Goal: Complete application form: Complete application form

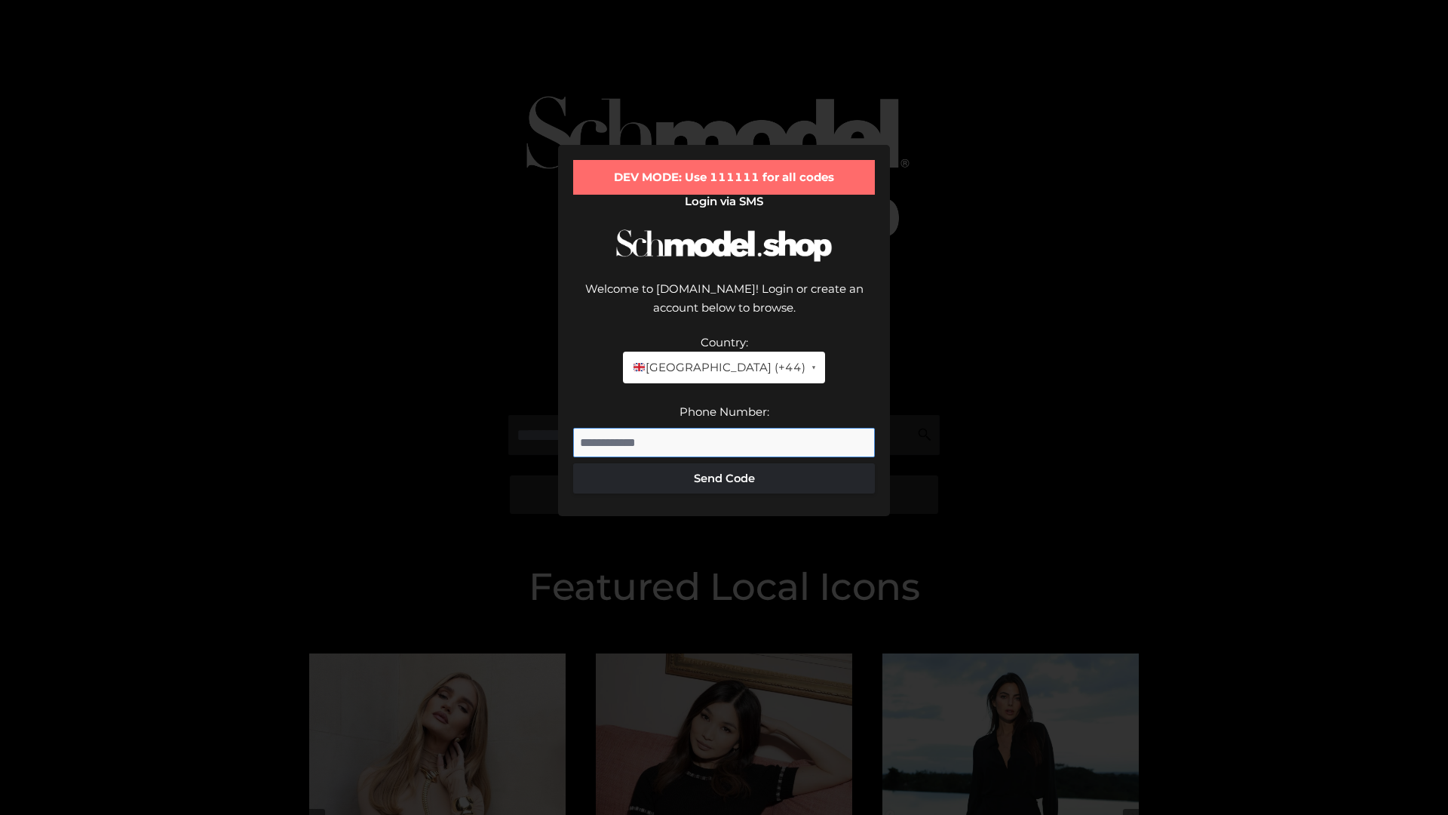
click at [724, 428] on input "Phone Number:" at bounding box center [724, 443] width 302 height 30
type input "**********"
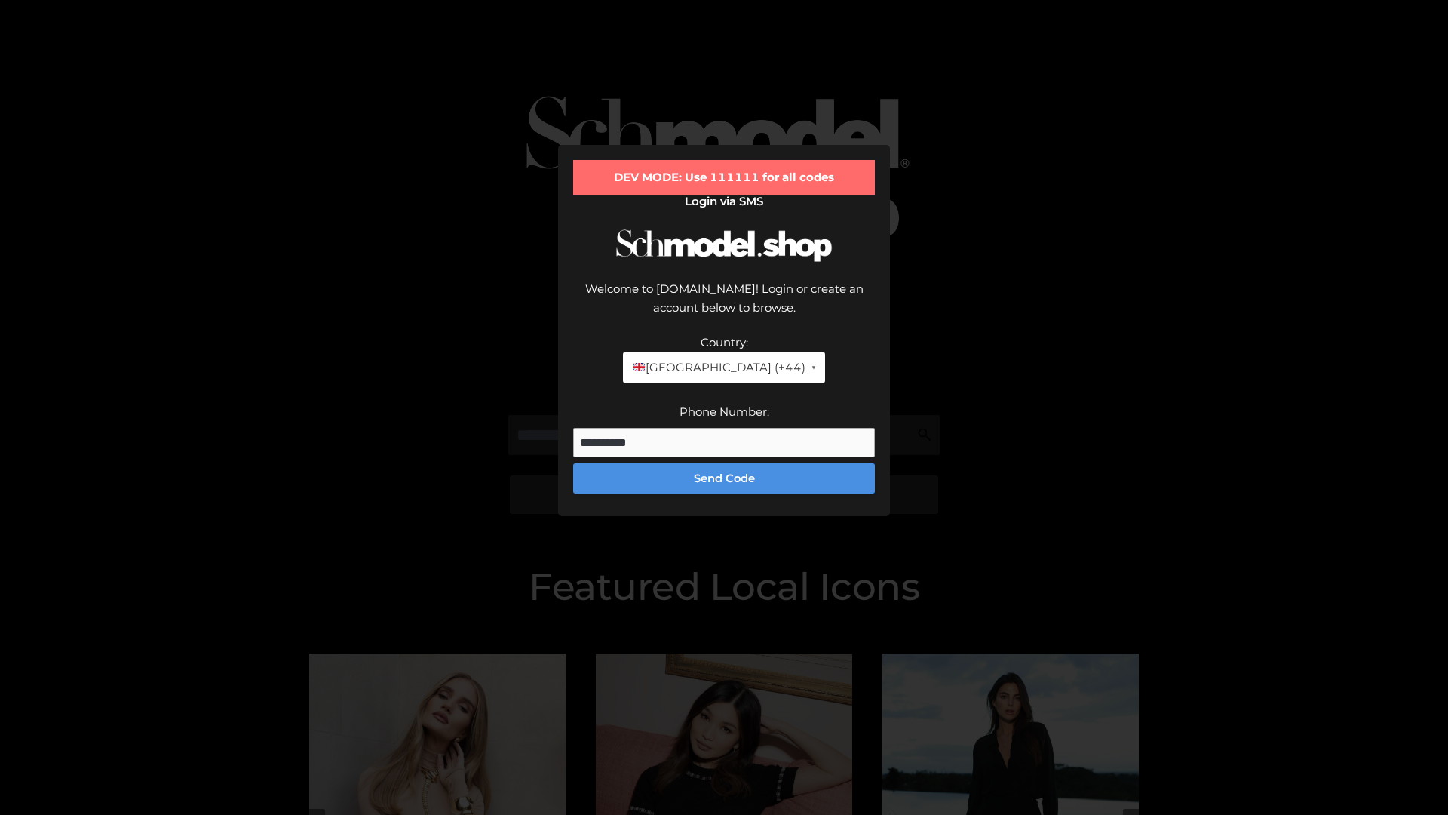
click at [724, 463] on button "Send Code" at bounding box center [724, 478] width 302 height 30
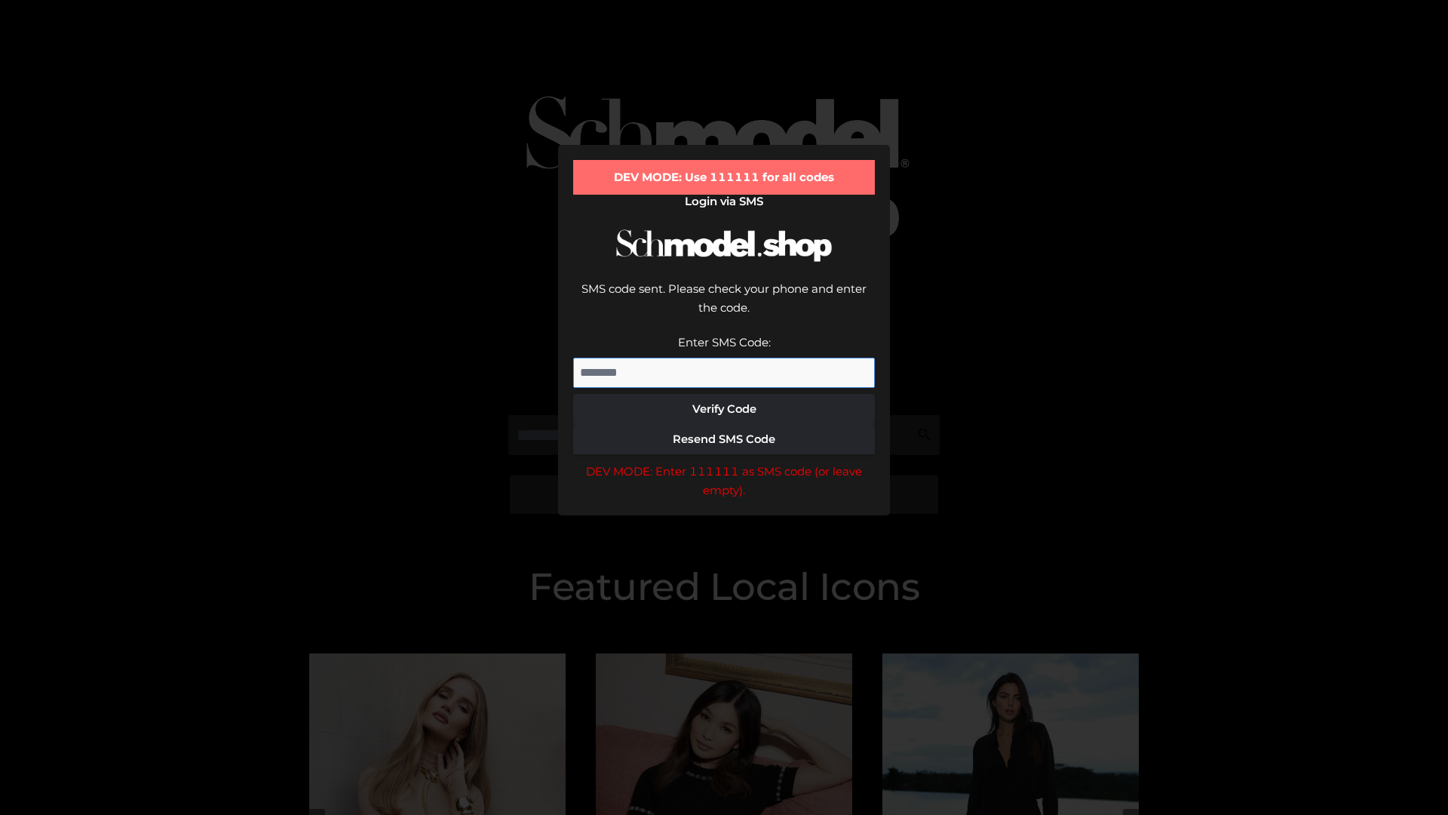
click at [724, 357] on input "Enter SMS Code:" at bounding box center [724, 372] width 302 height 30
type input "******"
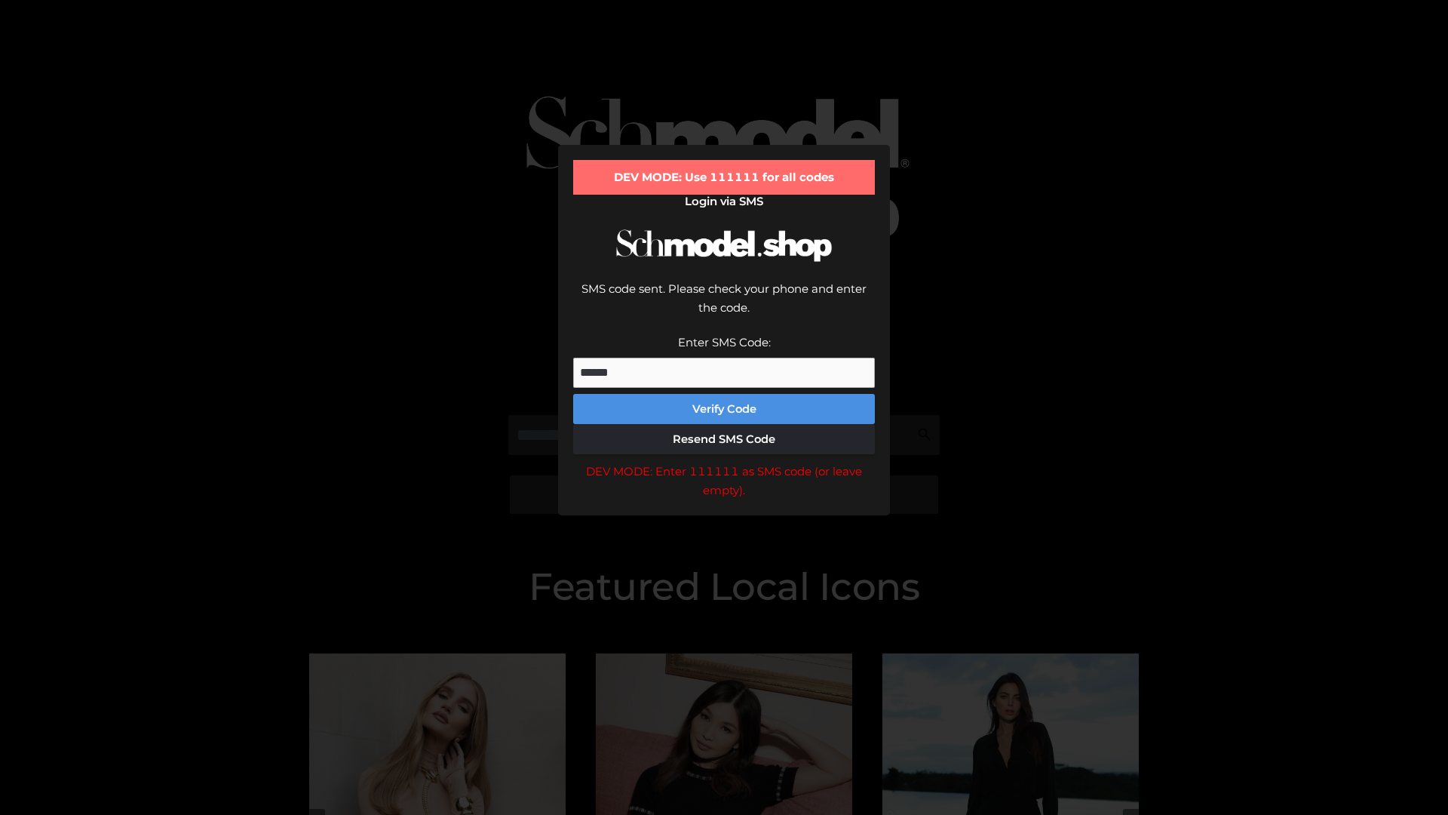
click at [724, 394] on button "Verify Code" at bounding box center [724, 409] width 302 height 30
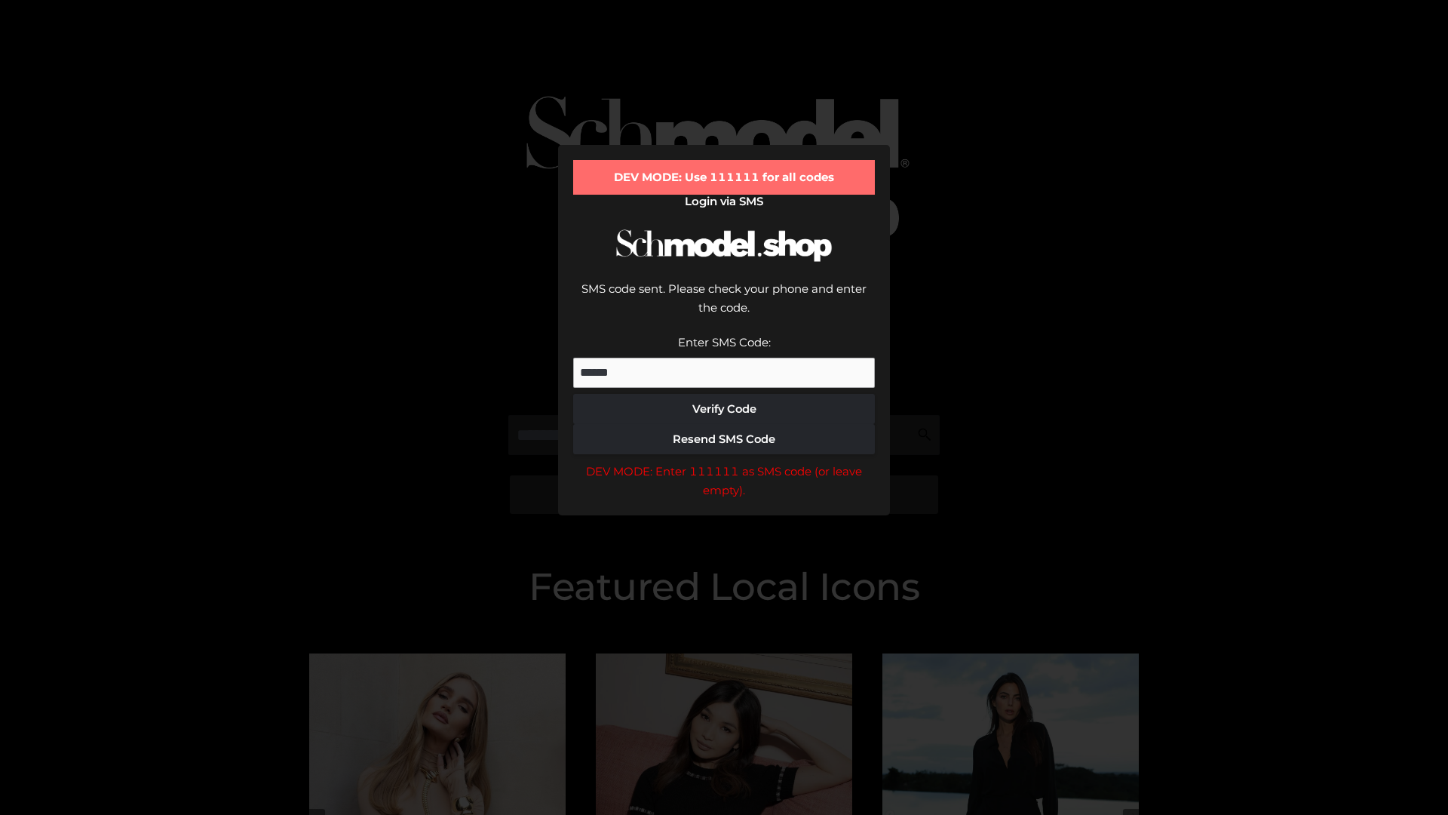
click at [724, 462] on div "DEV MODE: Enter 111111 as SMS code (or leave empty)." at bounding box center [724, 481] width 302 height 38
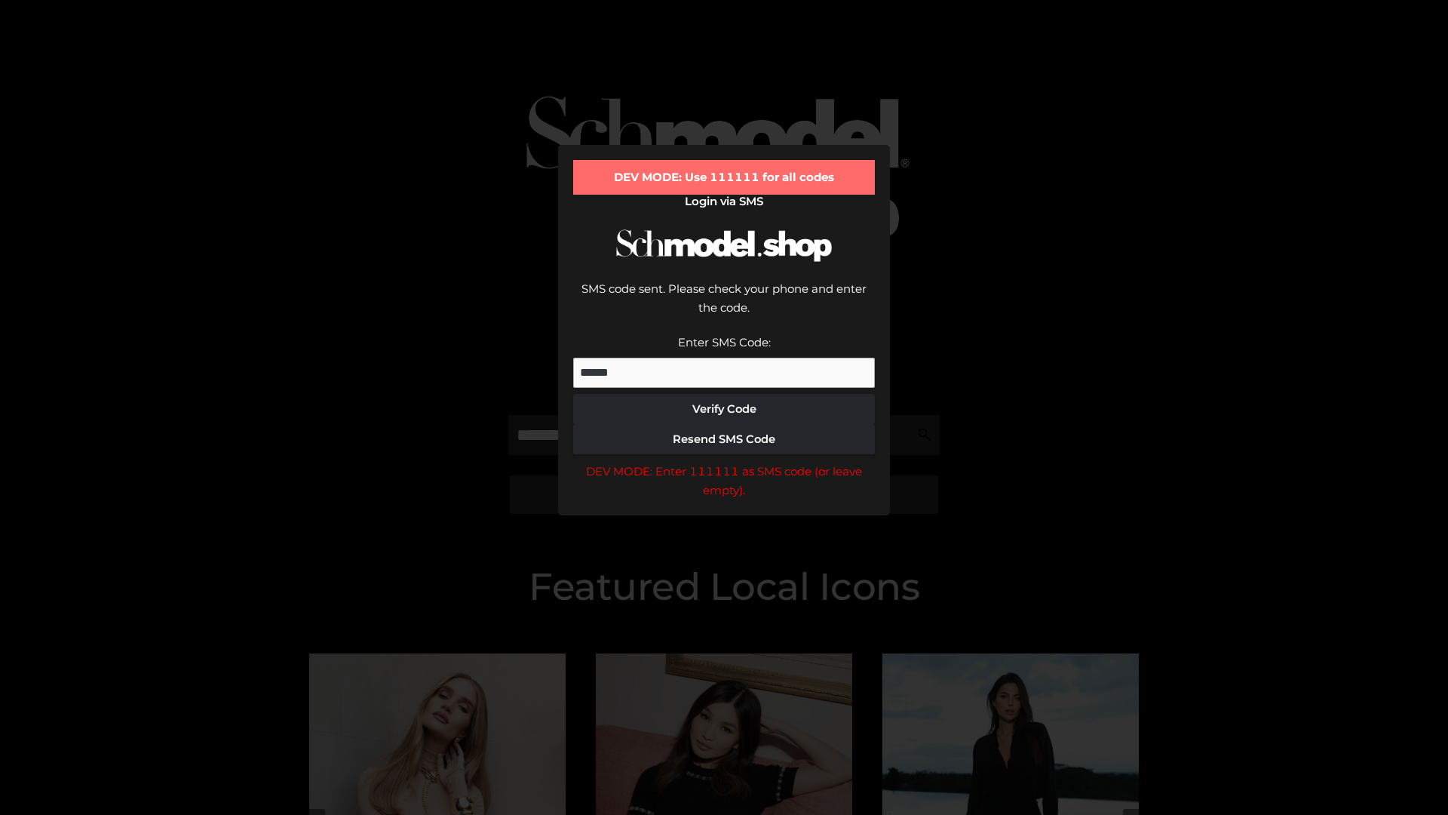
click at [724, 462] on div "DEV MODE: Enter 111111 as SMS code (or leave empty)." at bounding box center [724, 481] width 302 height 38
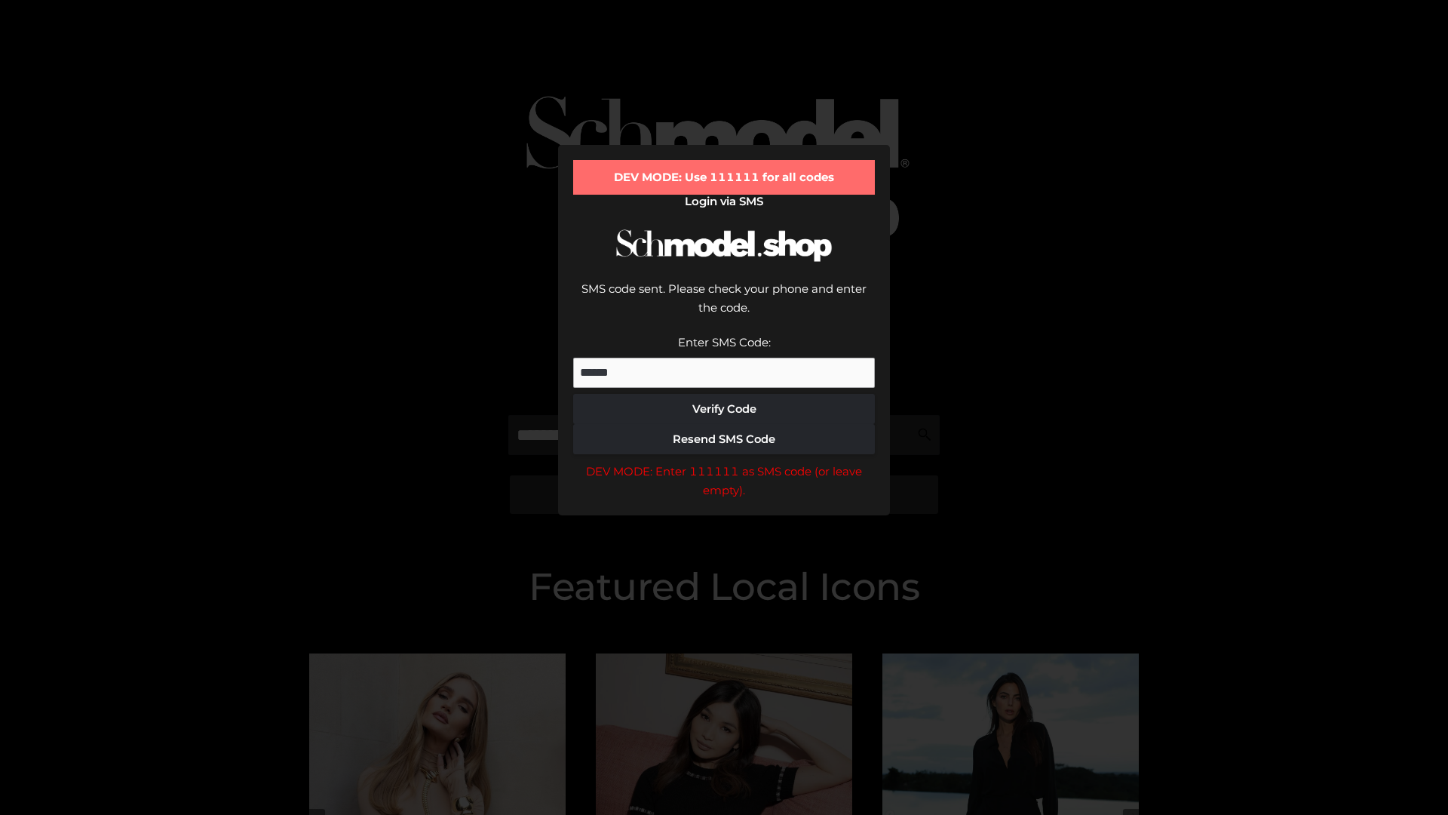
click at [724, 462] on div "DEV MODE: Enter 111111 as SMS code (or leave empty)." at bounding box center [724, 481] width 302 height 38
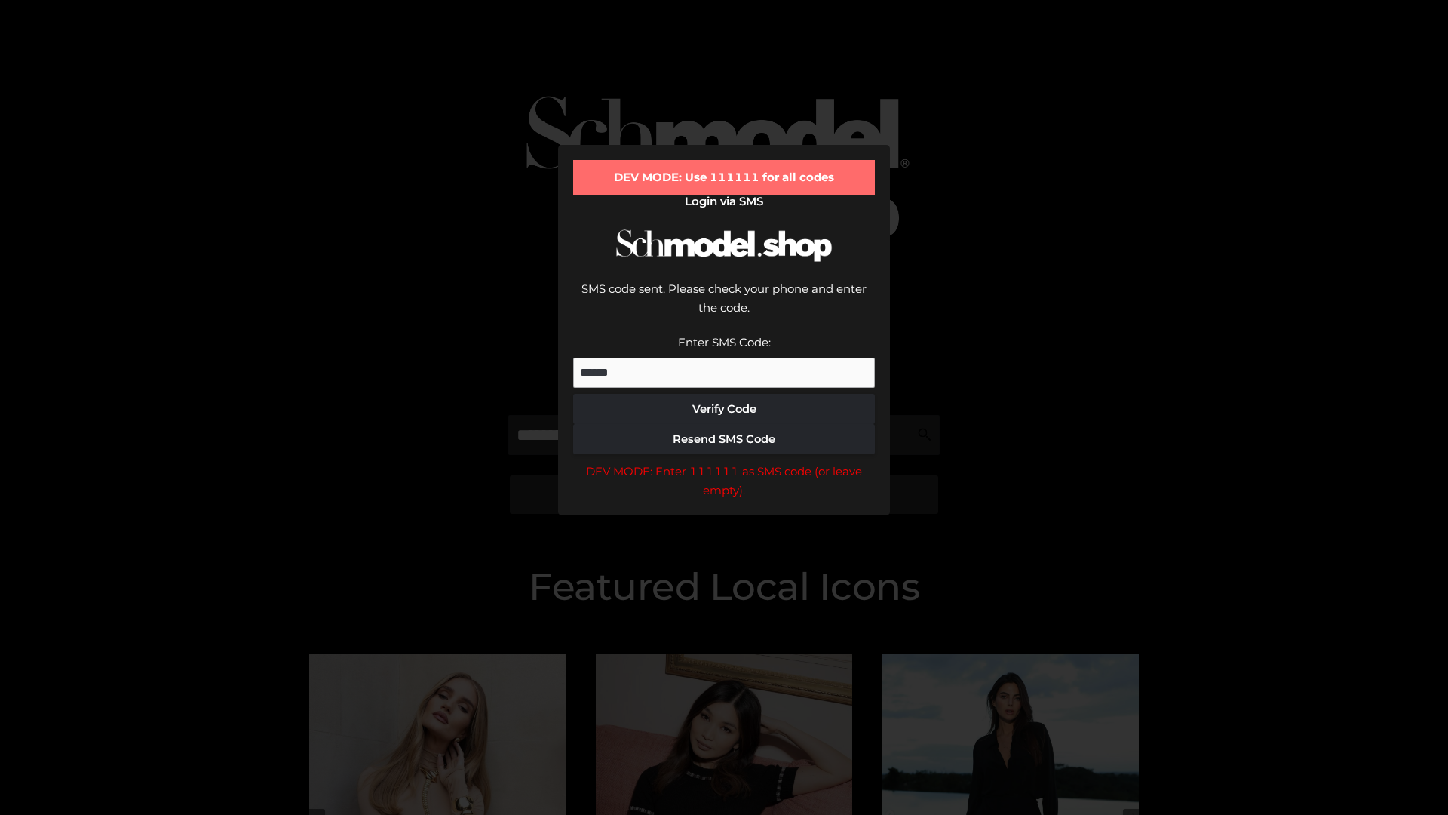
click at [724, 462] on div "DEV MODE: Enter 111111 as SMS code (or leave empty)." at bounding box center [724, 481] width 302 height 38
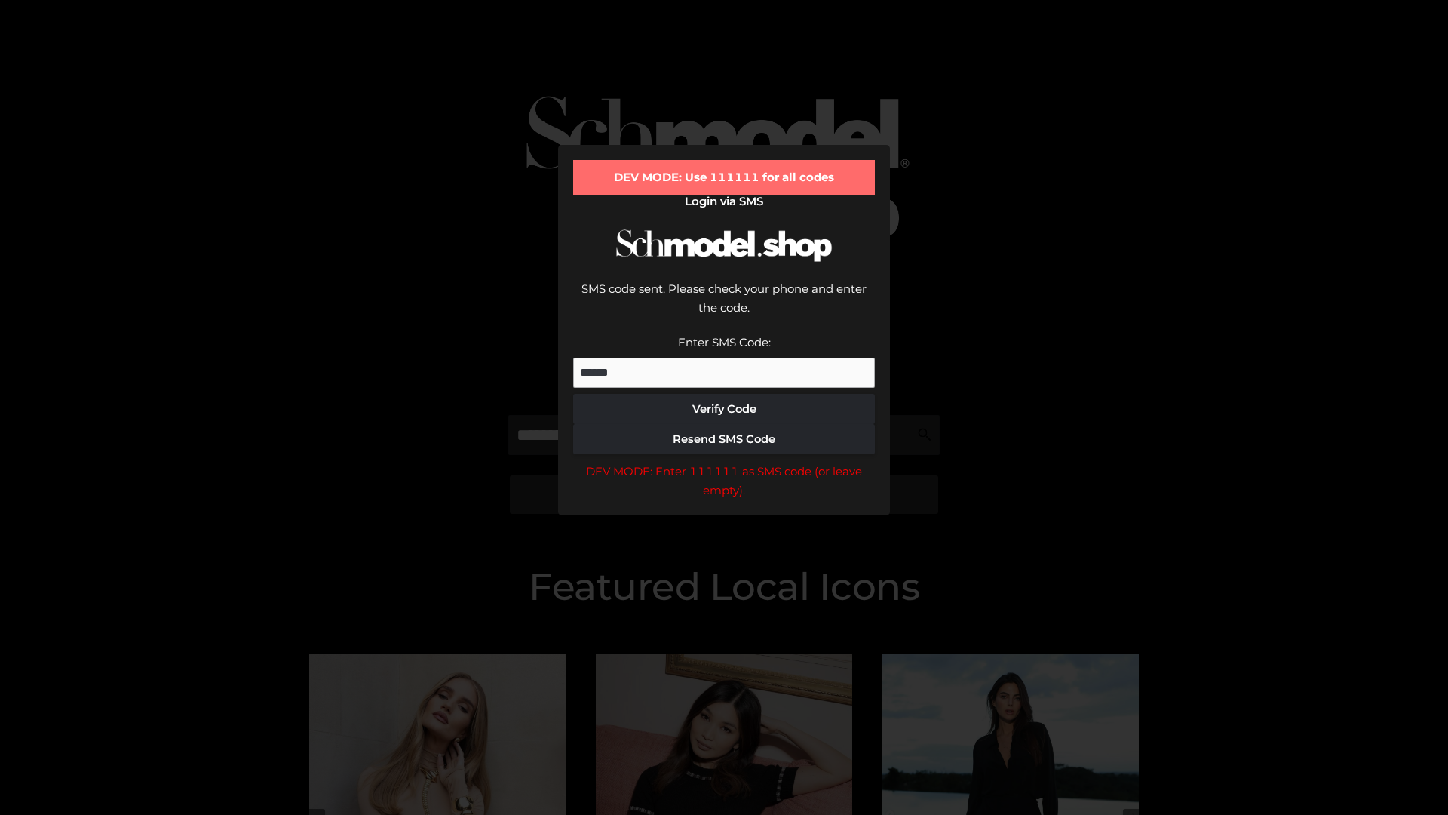
click at [724, 462] on div "DEV MODE: Enter 111111 as SMS code (or leave empty)." at bounding box center [724, 481] width 302 height 38
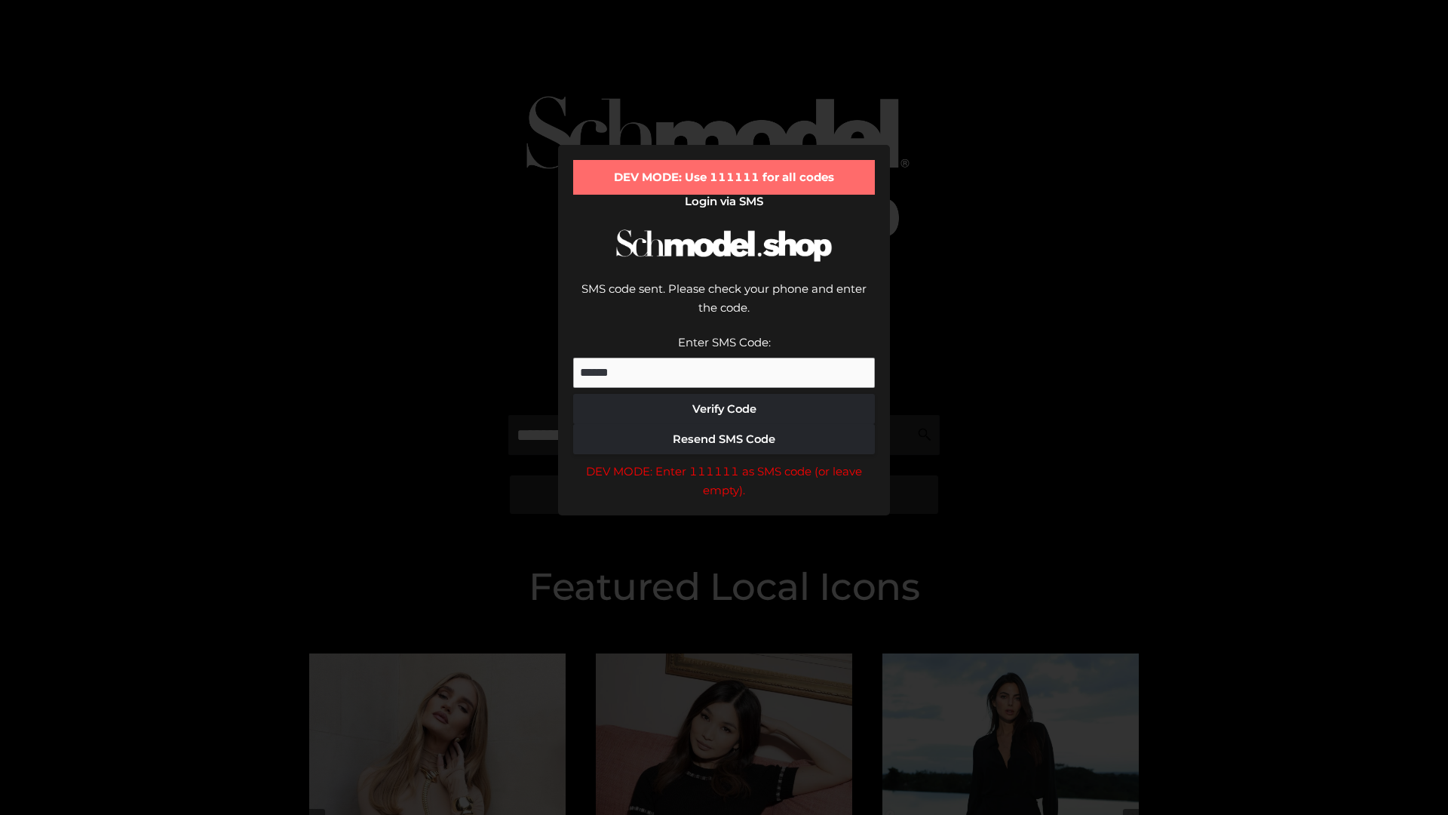
click at [724, 462] on div "DEV MODE: Enter 111111 as SMS code (or leave empty)." at bounding box center [724, 481] width 302 height 38
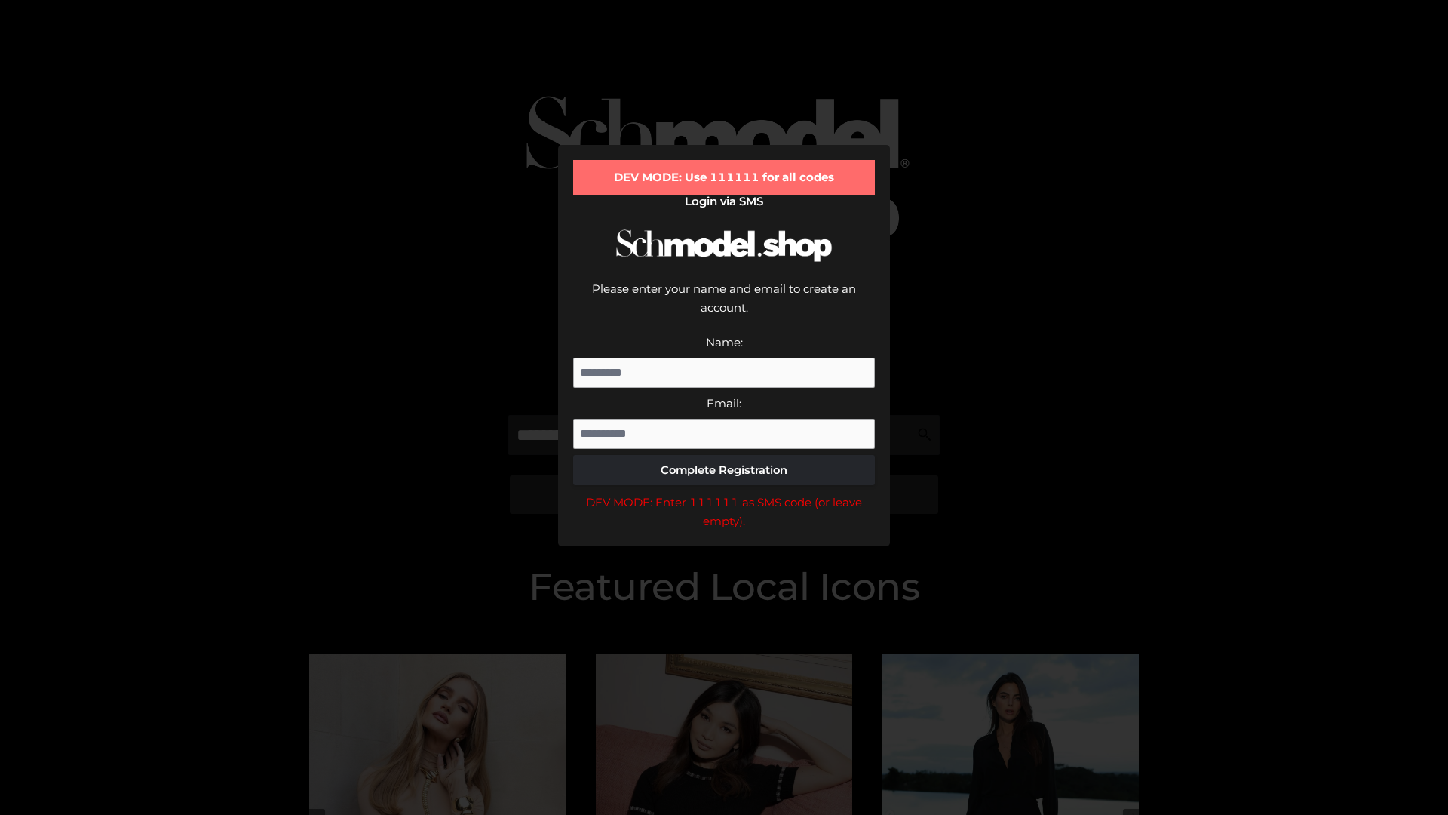
click at [724, 492] on div "DEV MODE: Enter 111111 as SMS code (or leave empty)." at bounding box center [724, 511] width 302 height 38
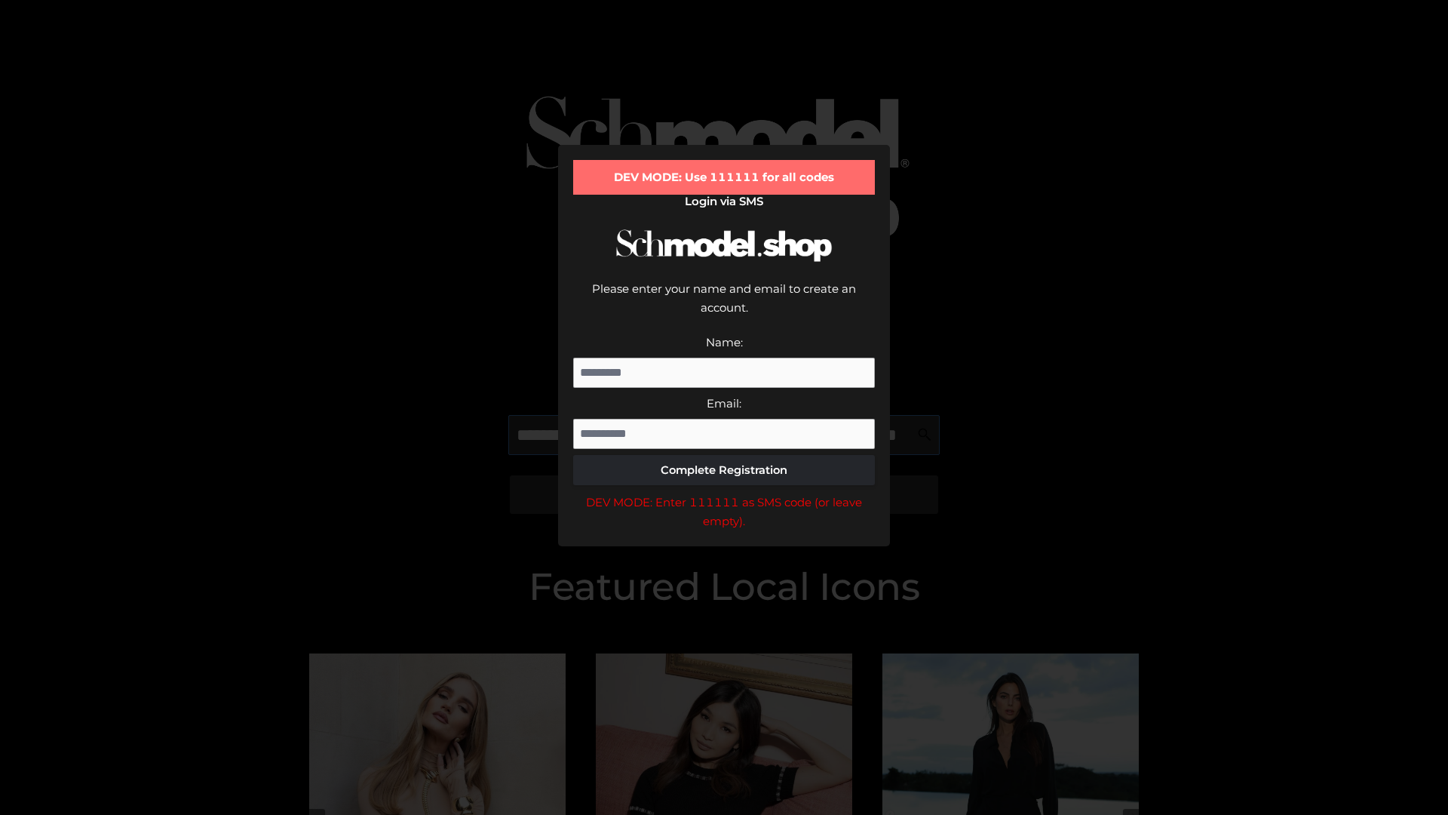
scroll to position [0, 110]
click at [724, 492] on div "DEV MODE: Enter 111111 as SMS code (or leave empty)." at bounding box center [724, 511] width 302 height 38
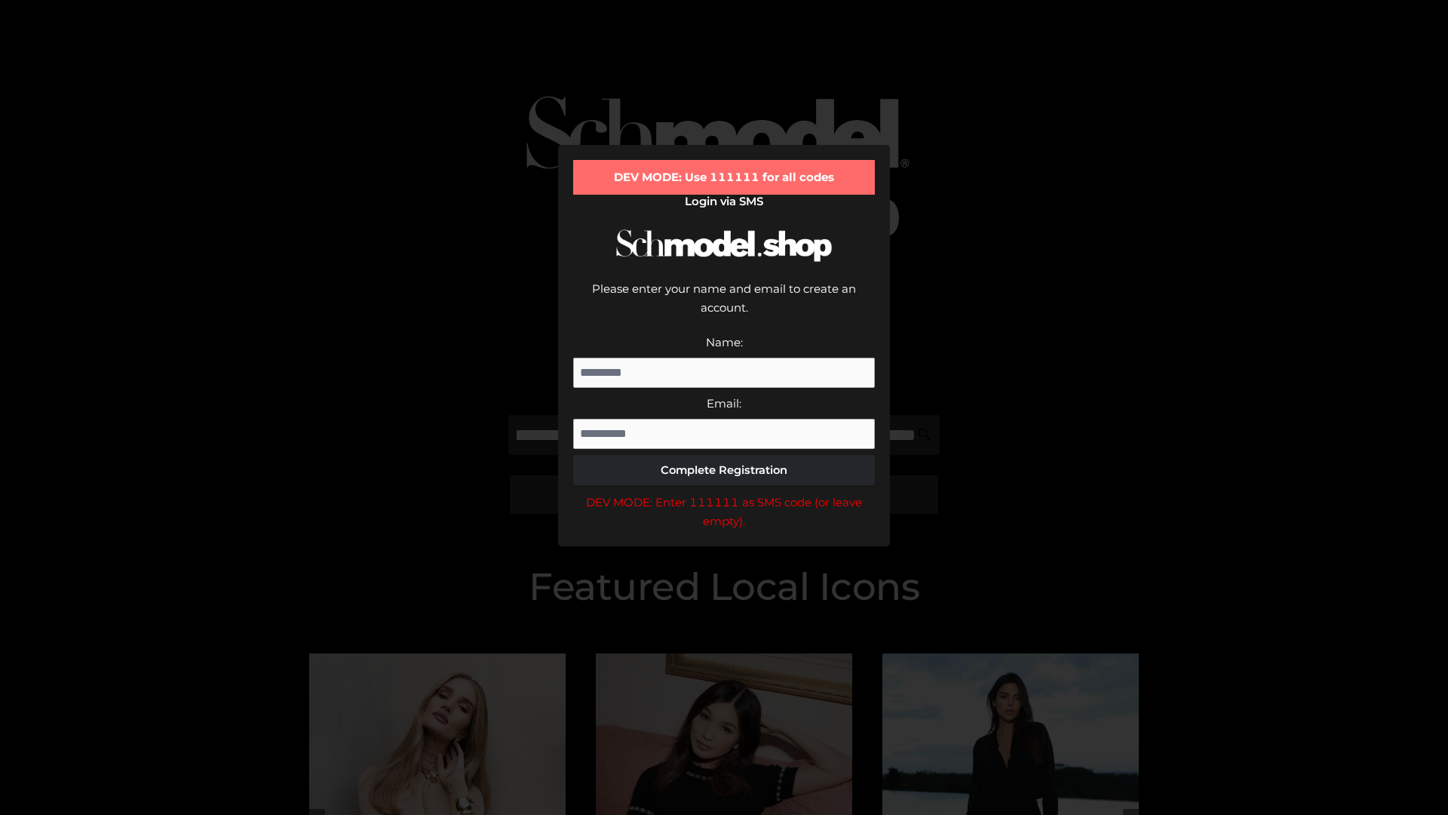
click at [724, 492] on div "DEV MODE: Enter 111111 as SMS code (or leave empty)." at bounding box center [724, 511] width 302 height 38
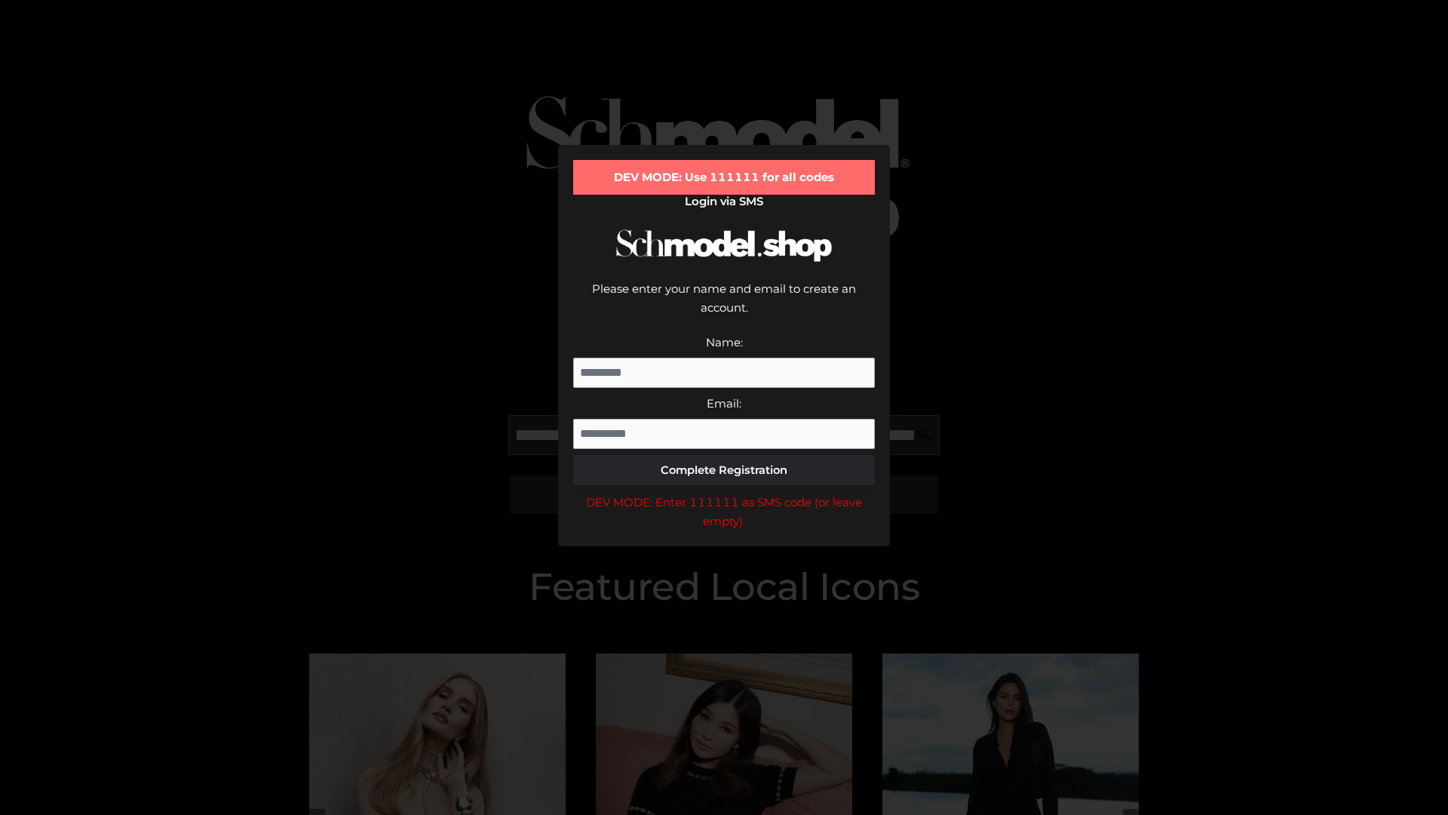
scroll to position [0, 201]
click at [724, 492] on div "DEV MODE: Enter 111111 as SMS code (or leave empty)." at bounding box center [724, 511] width 302 height 38
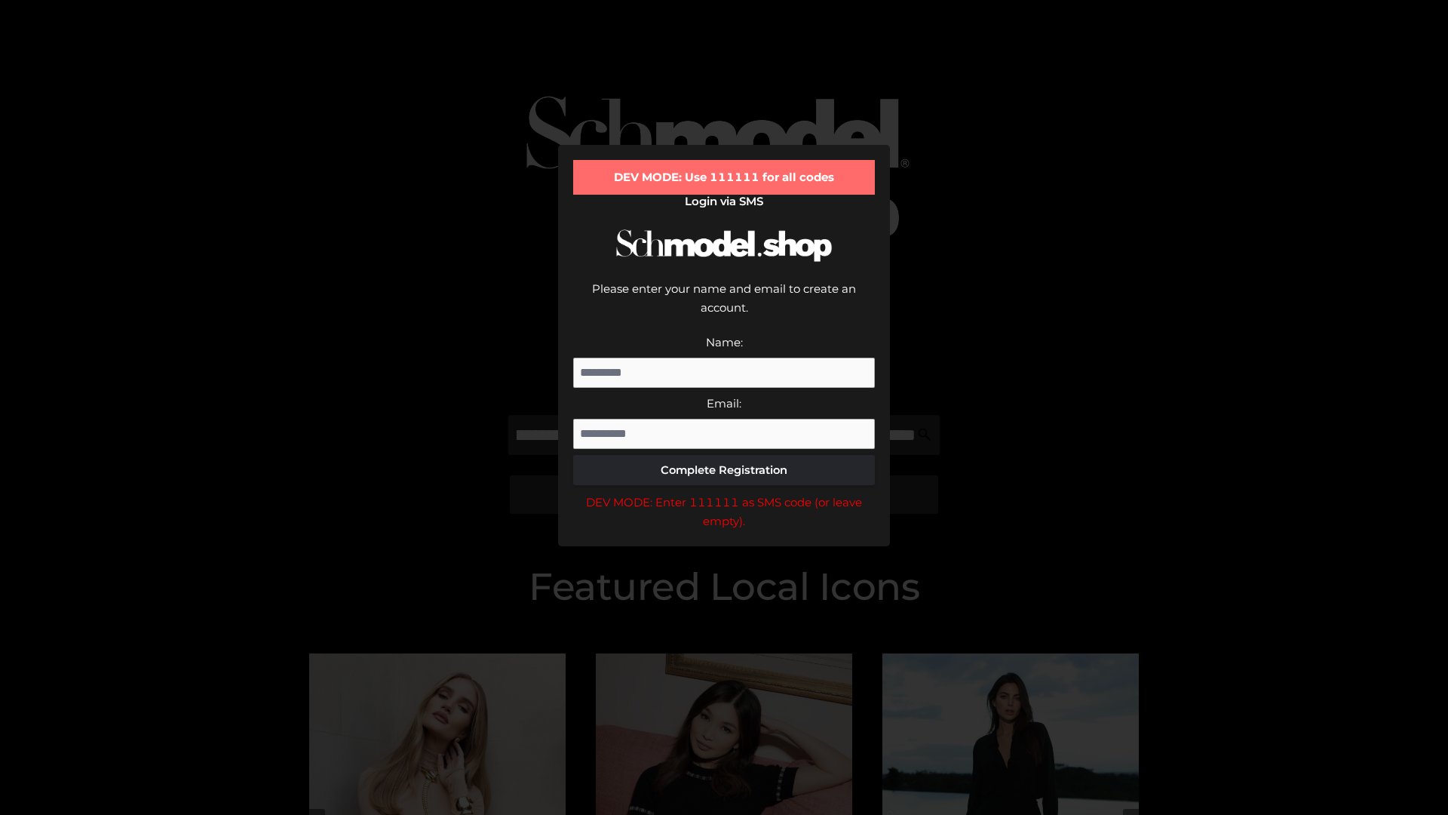
click at [724, 492] on div "DEV MODE: Enter 111111 as SMS code (or leave empty)." at bounding box center [724, 511] width 302 height 38
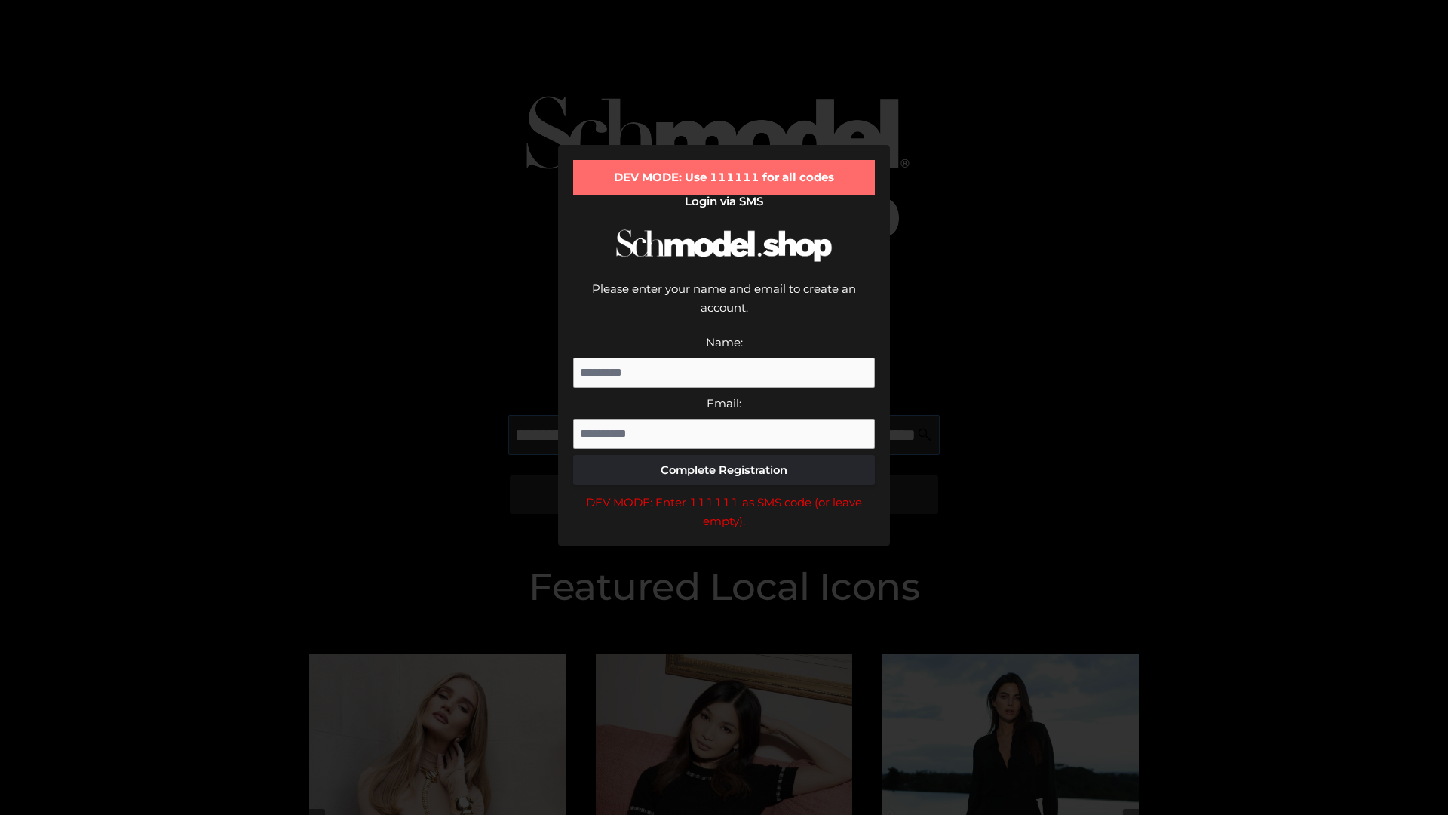
scroll to position [0, 296]
click at [724, 492] on div "DEV MODE: Enter 111111 as SMS code (or leave empty)." at bounding box center [724, 511] width 302 height 38
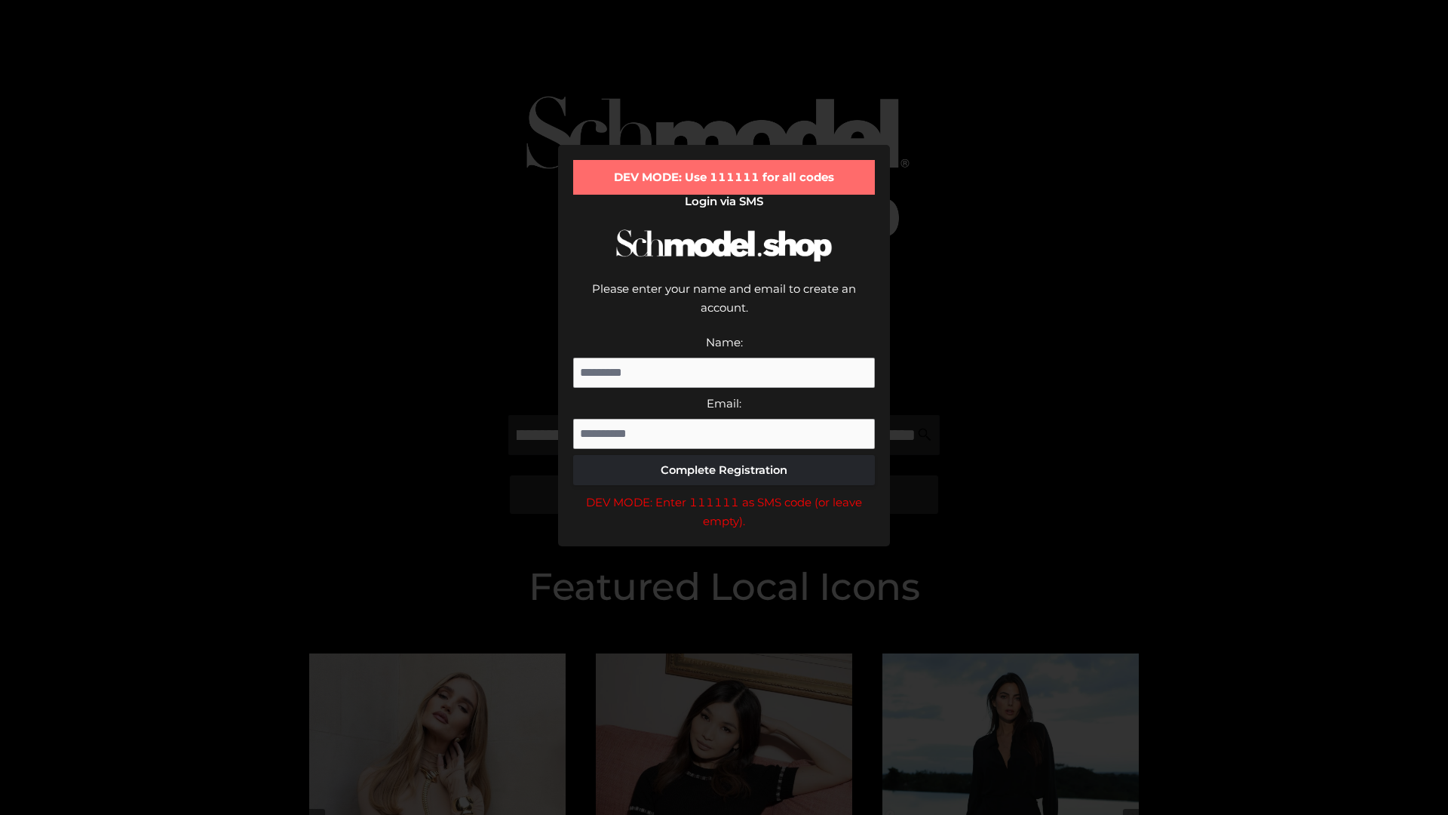
click at [724, 492] on div "DEV MODE: Enter 111111 as SMS code (or leave empty)." at bounding box center [724, 511] width 302 height 38
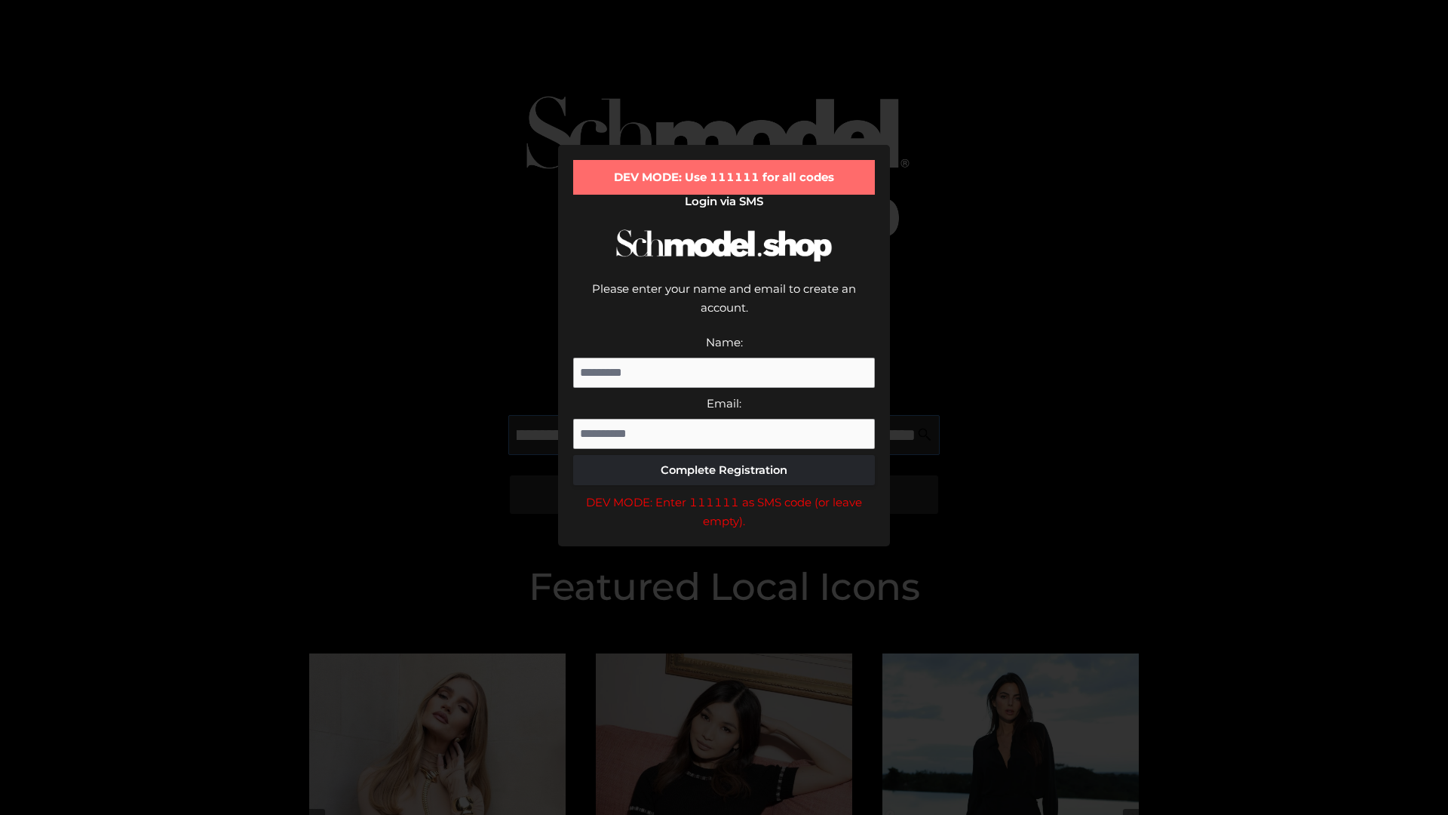
scroll to position [0, 383]
click at [724, 492] on div "DEV MODE: Enter 111111 as SMS code (or leave empty)." at bounding box center [724, 511] width 302 height 38
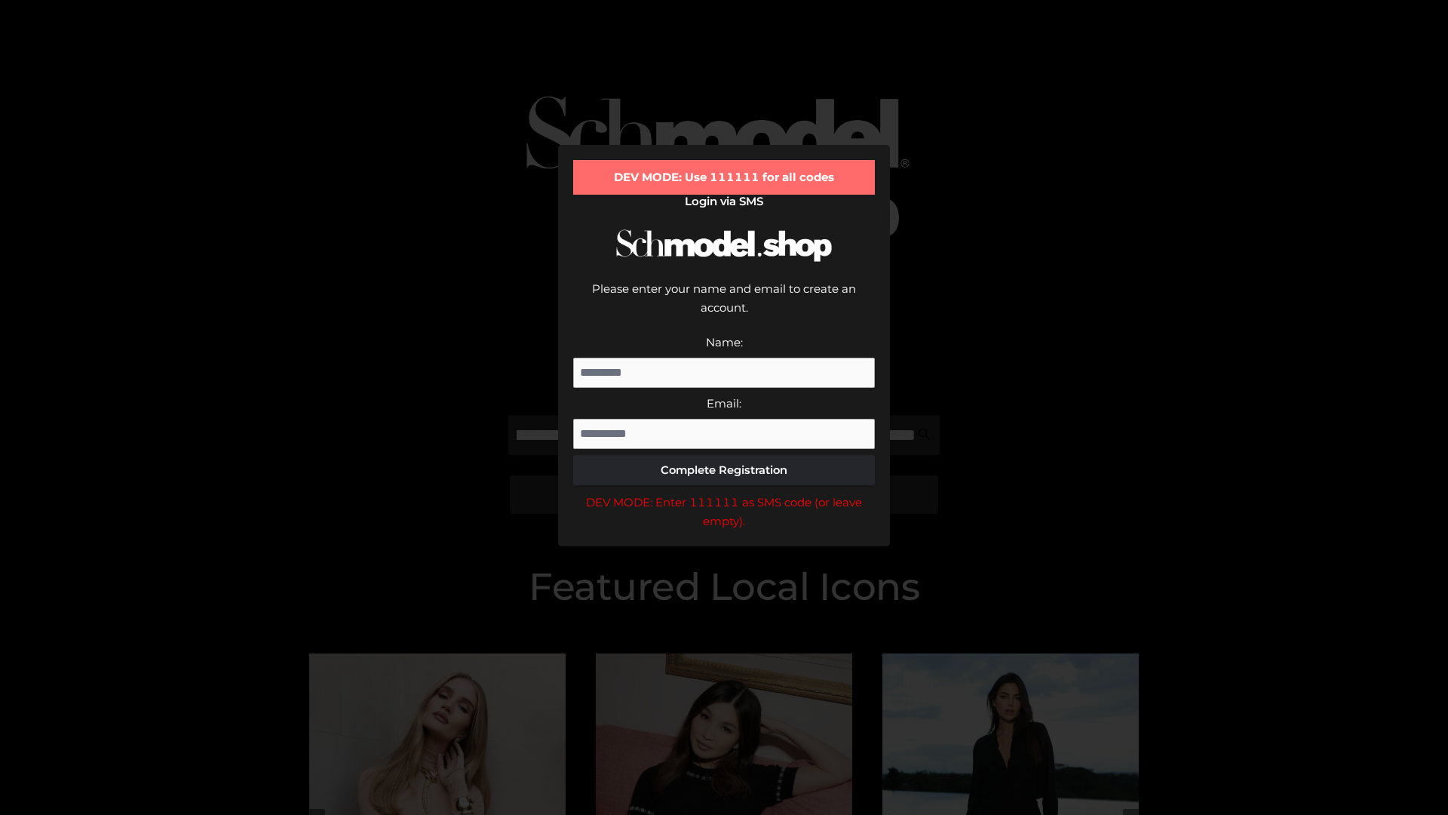
click at [724, 492] on div "DEV MODE: Enter 111111 as SMS code (or leave empty)." at bounding box center [724, 511] width 302 height 38
type input "**********"
